Goal: Transaction & Acquisition: Purchase product/service

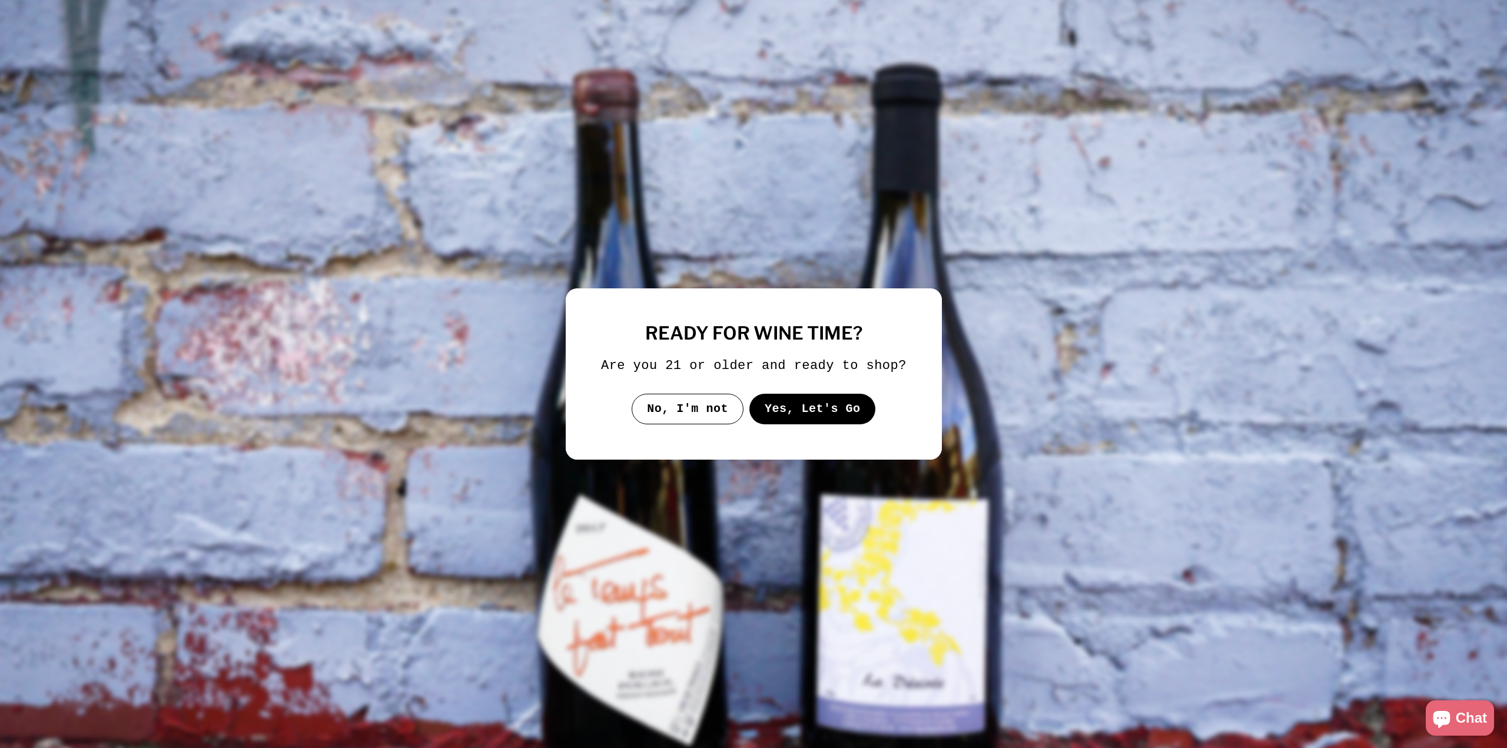
click at [805, 409] on button "Yes, Let's Go" at bounding box center [812, 409] width 127 height 31
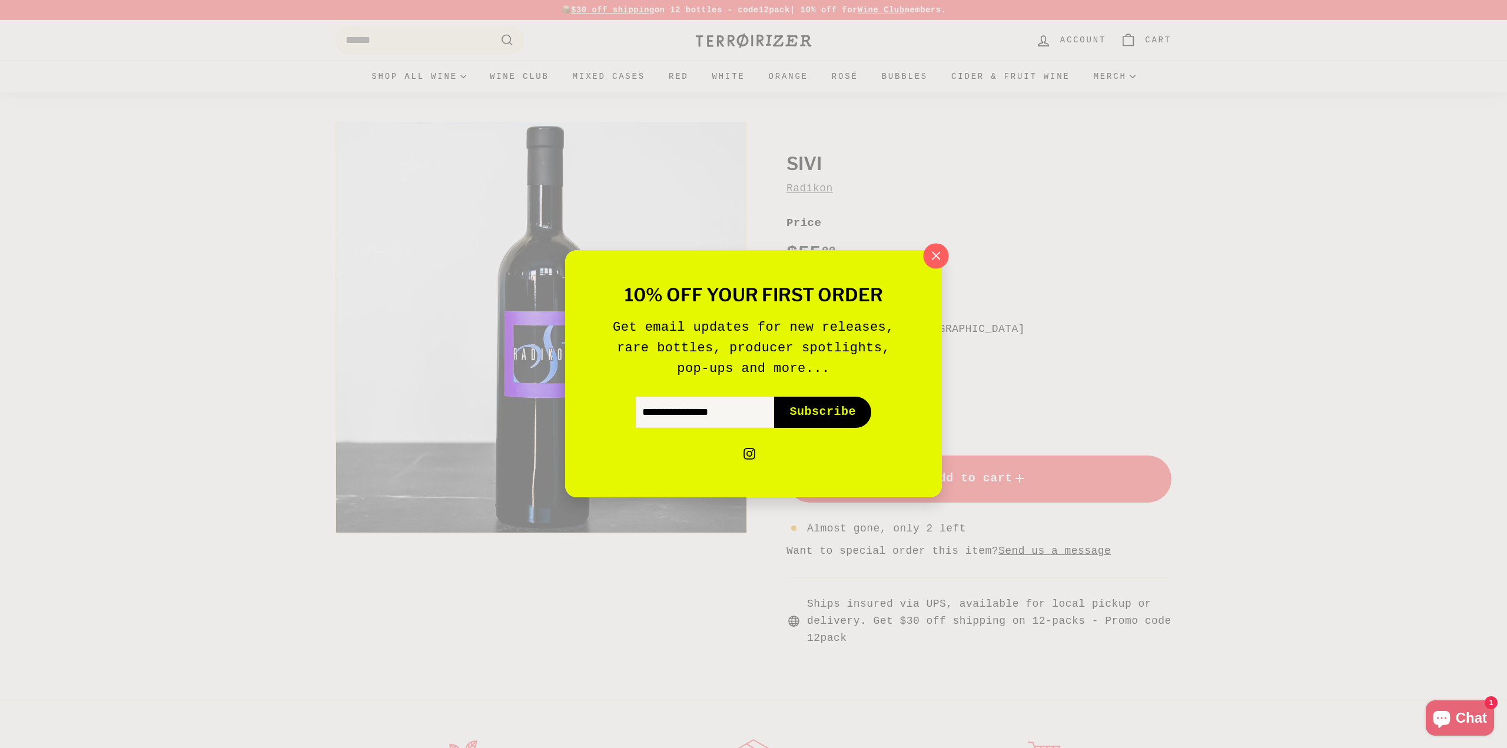
click at [940, 252] on icon "button" at bounding box center [936, 256] width 18 height 18
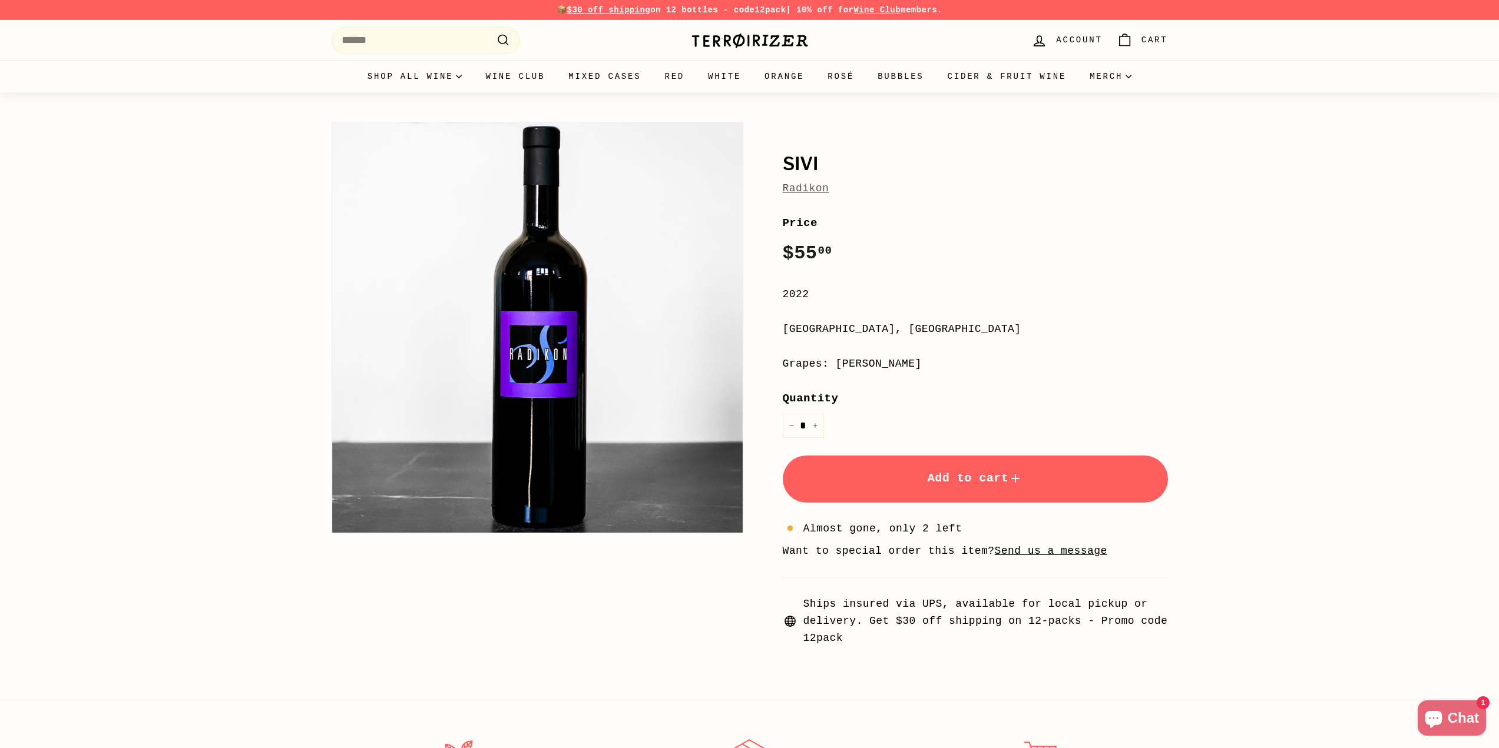
click at [939, 479] on span "Add to cart" at bounding box center [974, 479] width 95 height 14
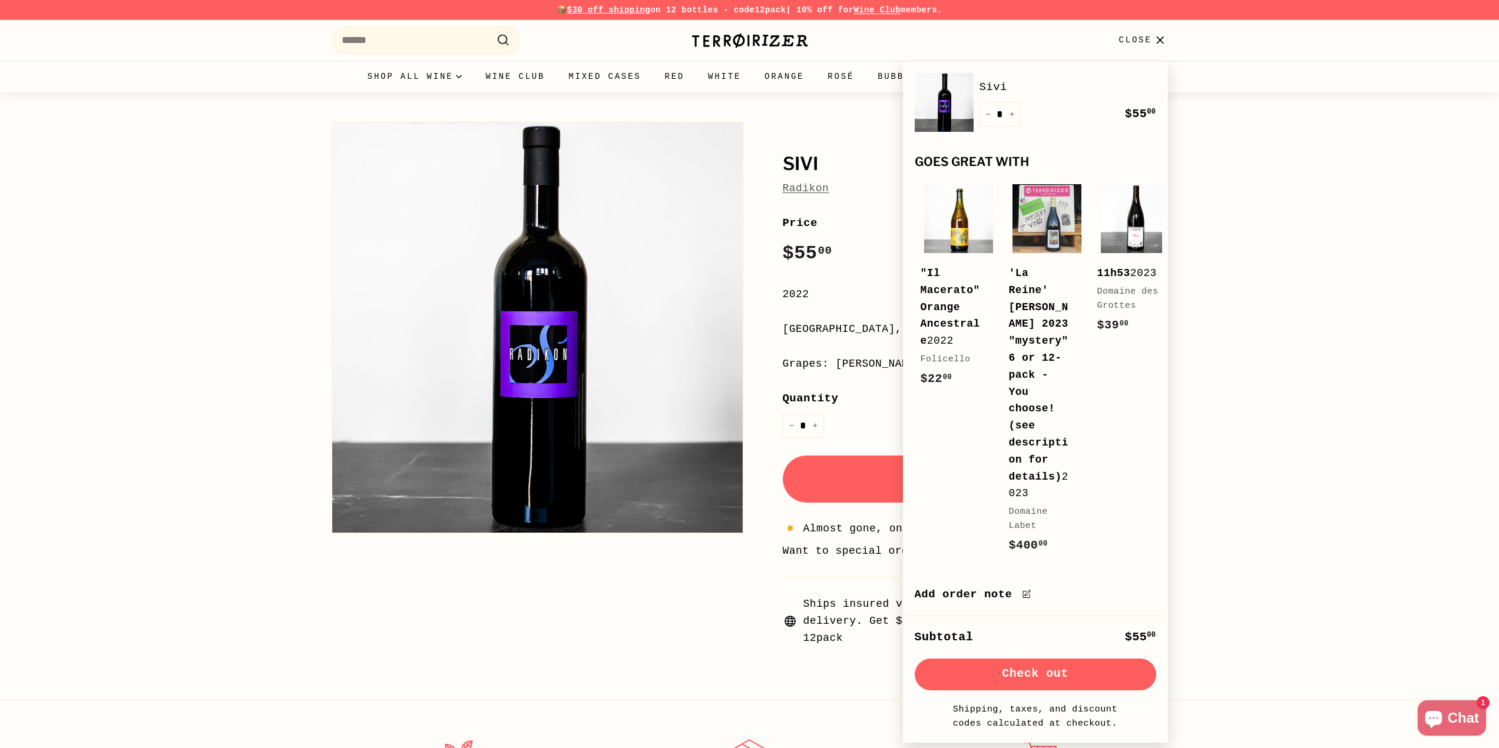
click at [1109, 659] on button "Check out" at bounding box center [1034, 675] width 241 height 32
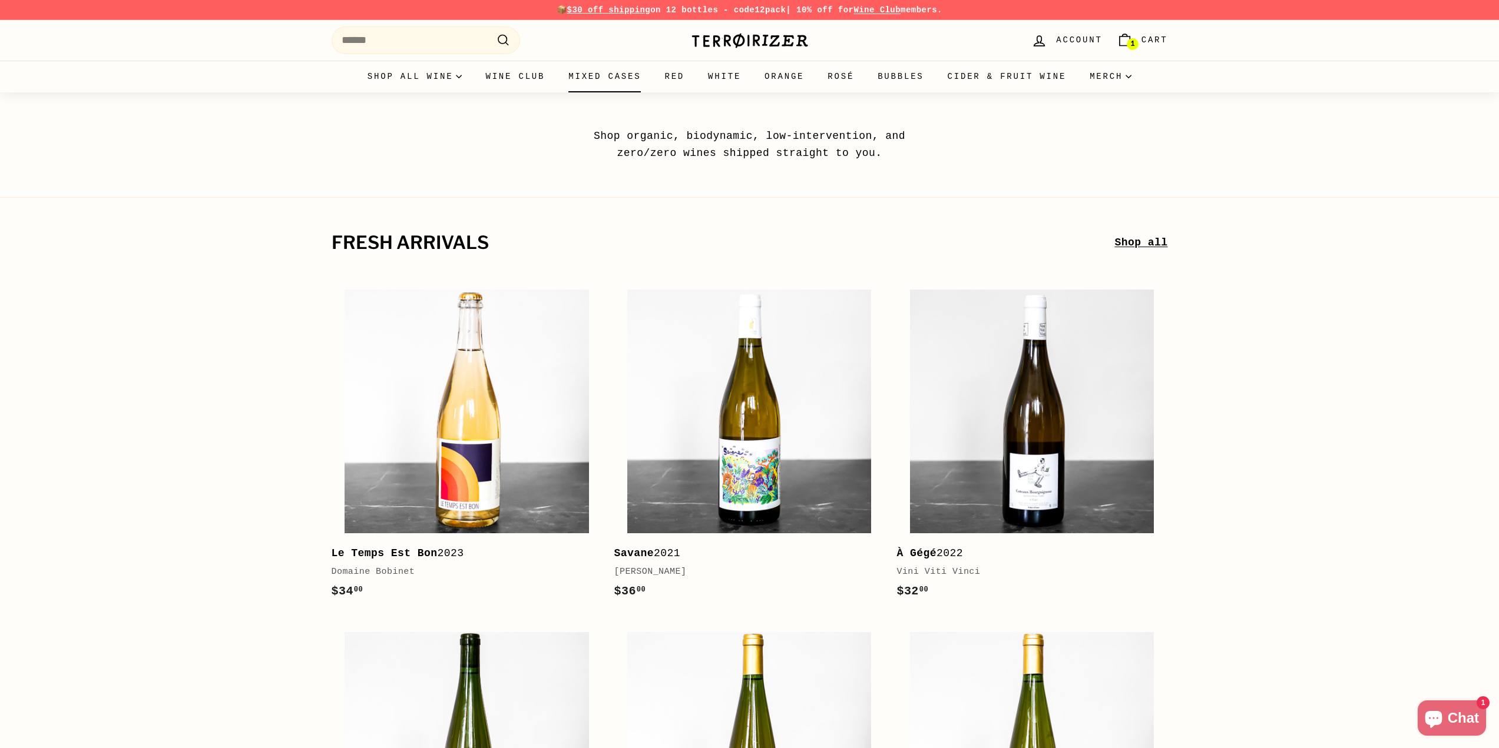
click at [634, 79] on link "Mixed Cases" at bounding box center [604, 77] width 96 height 32
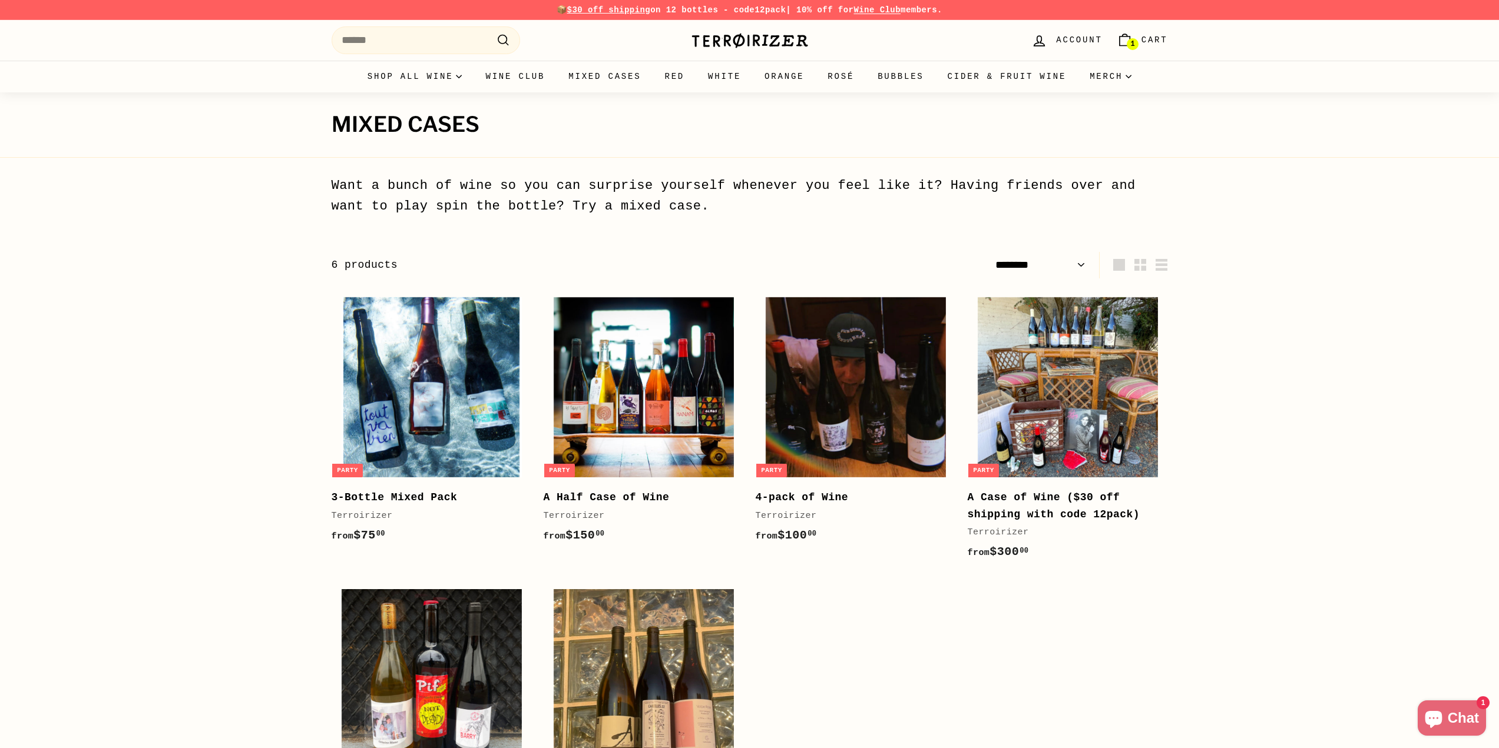
select select "******"
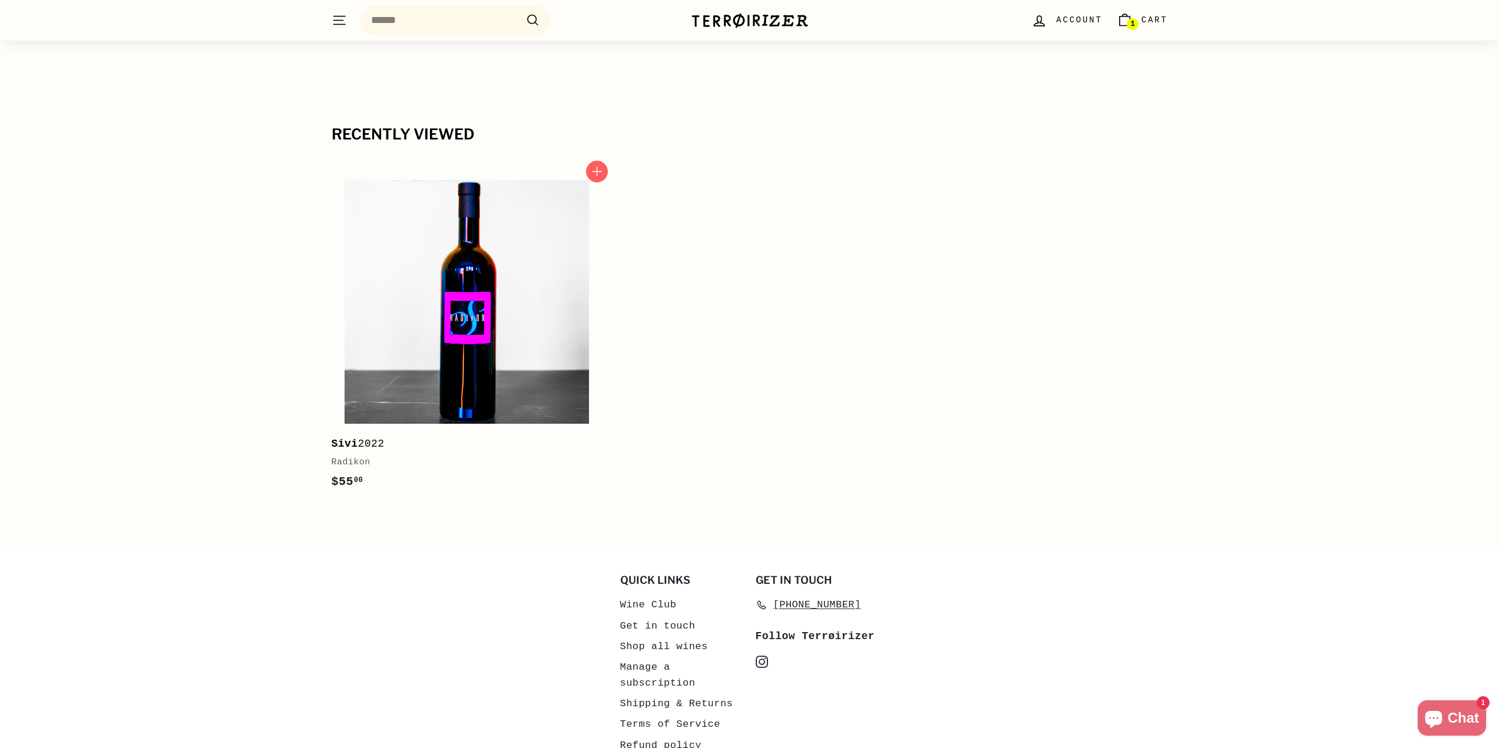
scroll to position [765, 0]
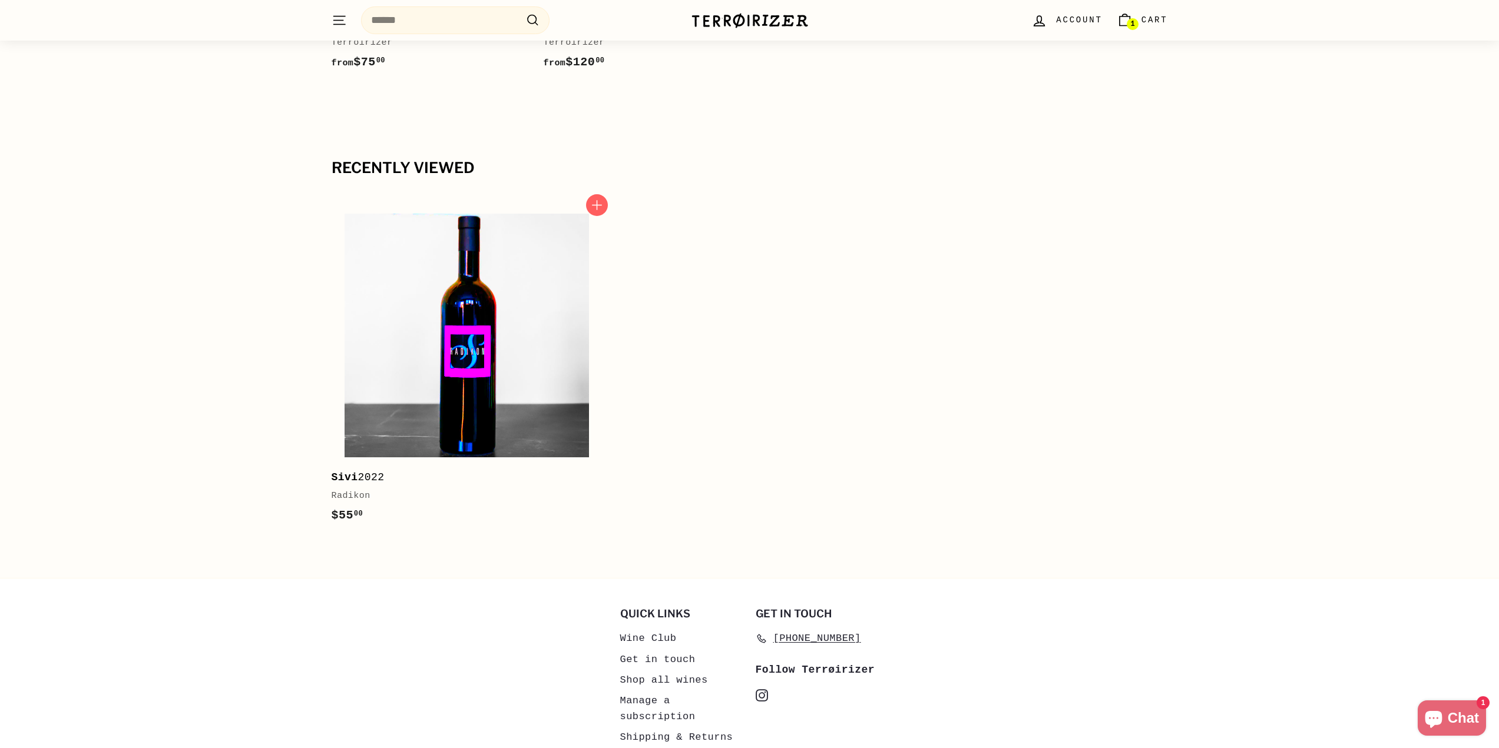
click at [519, 407] on img at bounding box center [466, 336] width 244 height 244
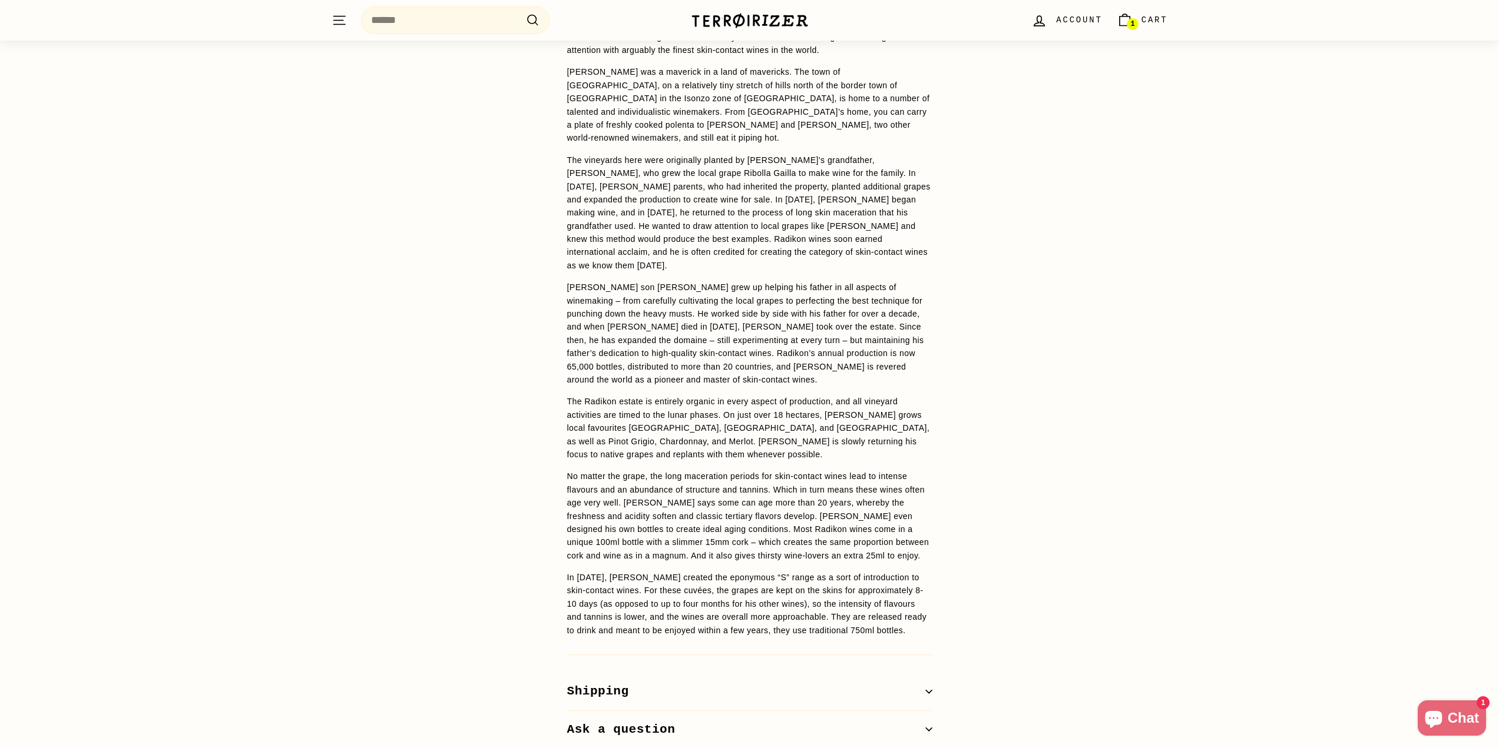
scroll to position [1119, 0]
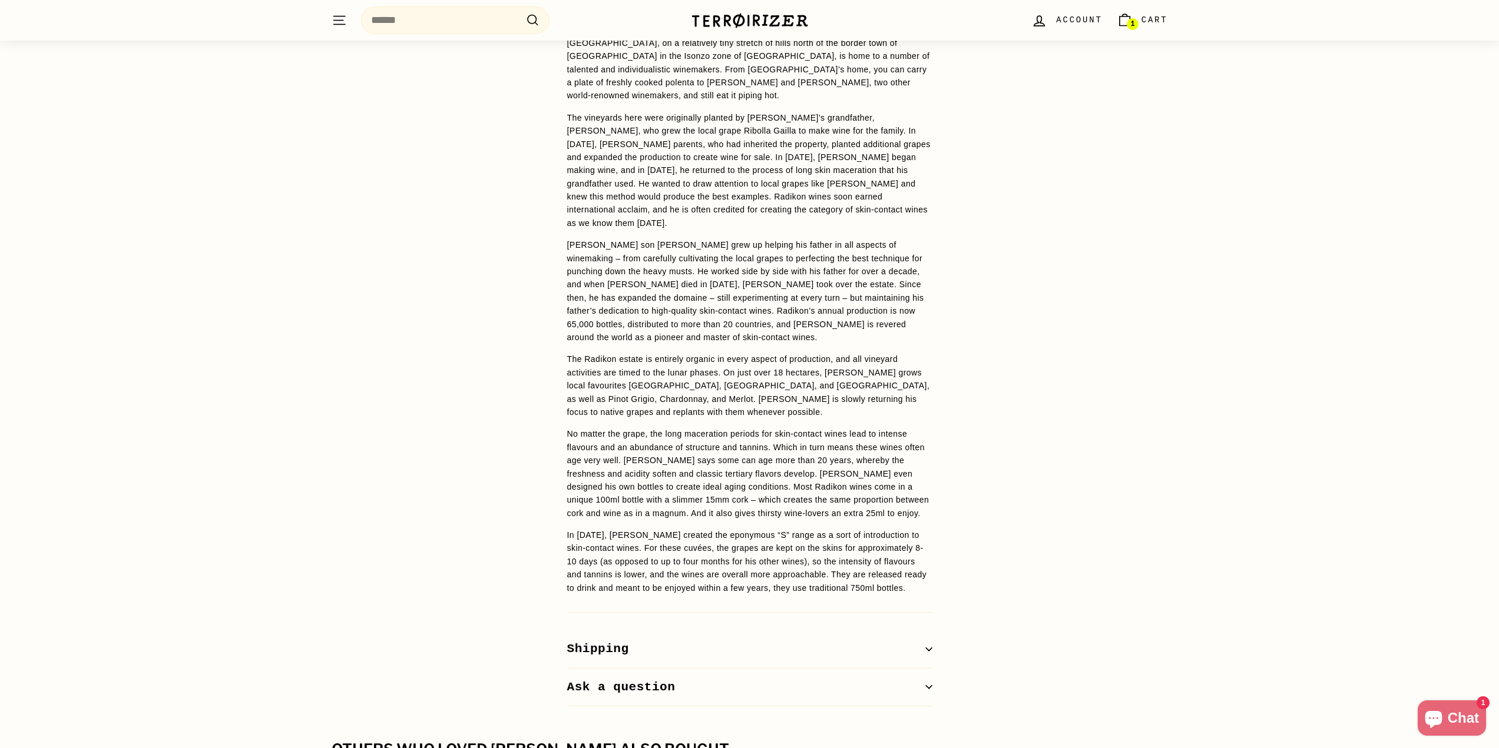
click at [696, 631] on button "Shipping" at bounding box center [749, 650] width 365 height 38
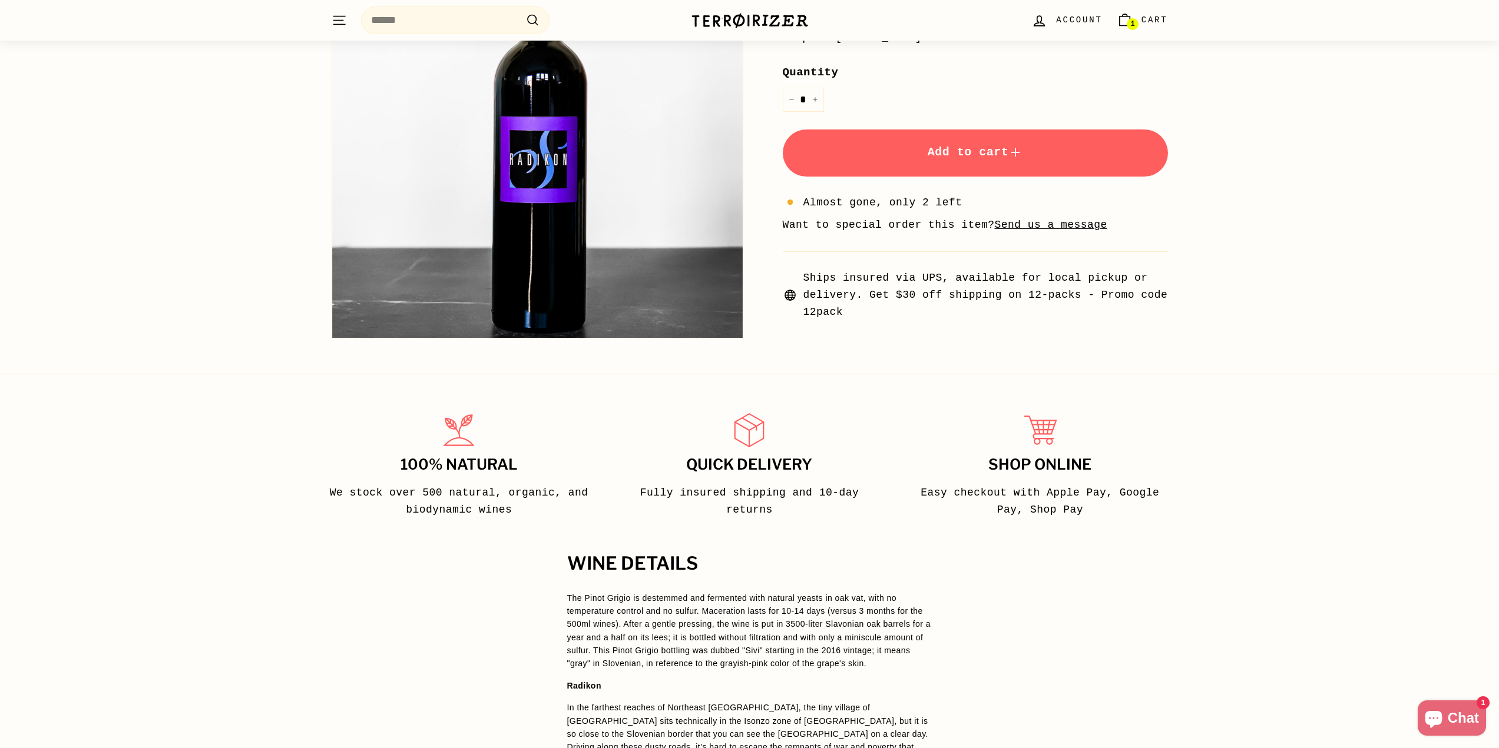
scroll to position [0, 0]
